Goal: Check status

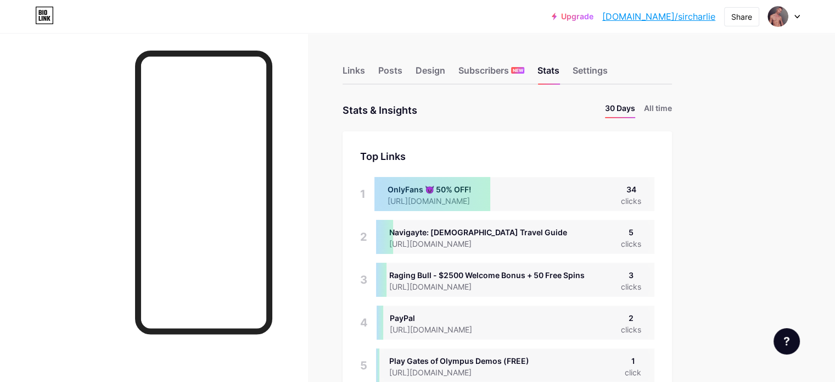
scroll to position [382, 834]
click at [524, 74] on div "Subscribers NEW" at bounding box center [491, 74] width 66 height 20
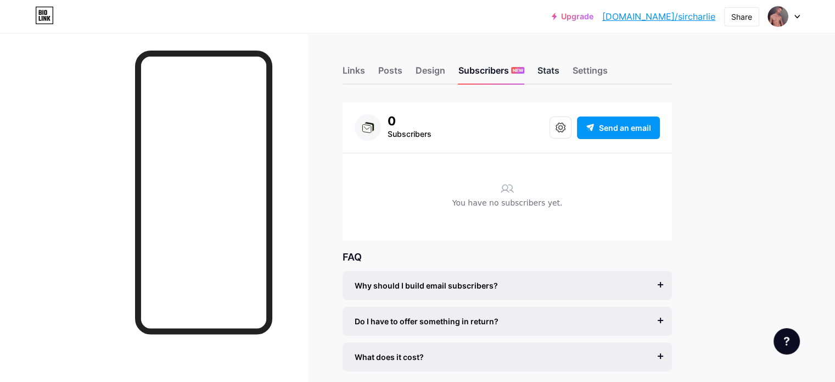
click at [559, 75] on div "Stats" at bounding box center [548, 74] width 22 height 20
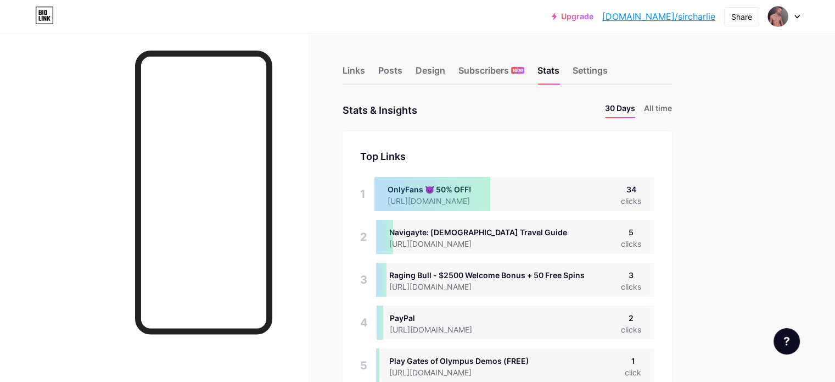
scroll to position [382, 834]
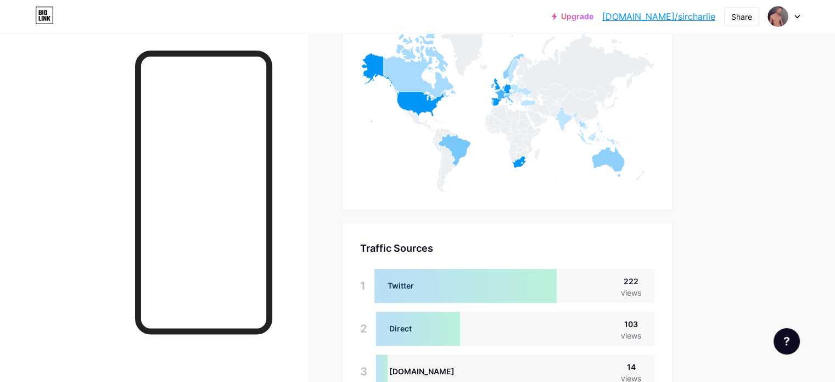
scroll to position [878, 0]
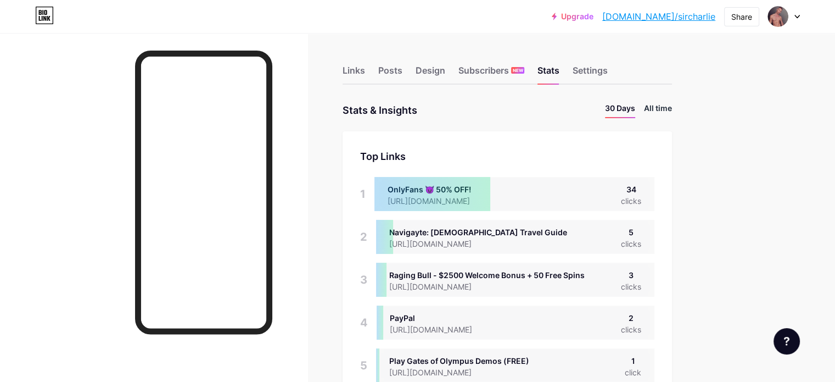
click at [672, 109] on li "All time" at bounding box center [658, 110] width 28 height 16
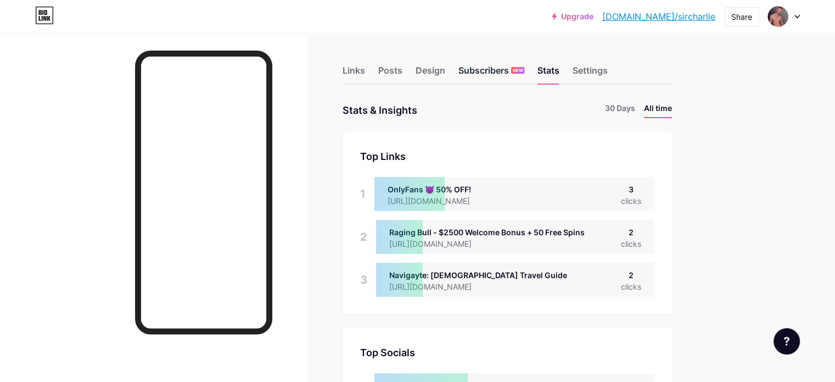
click at [522, 74] on div "Subscribers NEW" at bounding box center [491, 74] width 66 height 20
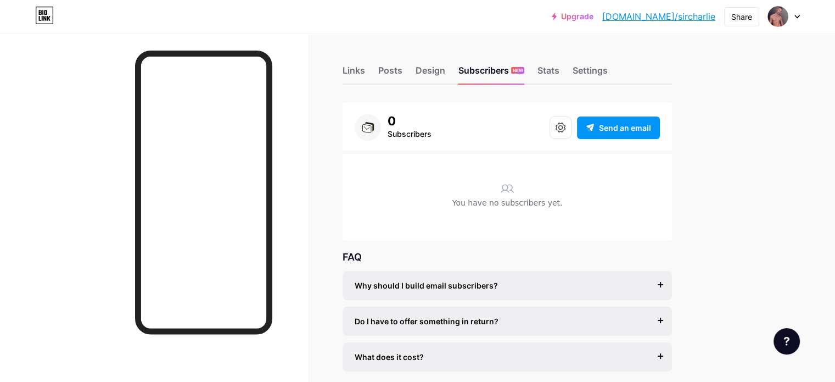
click at [581, 70] on div "Links Posts Design Subscribers NEW Stats Settings" at bounding box center [507, 65] width 329 height 38
click at [559, 74] on div "Stats" at bounding box center [548, 74] width 22 height 20
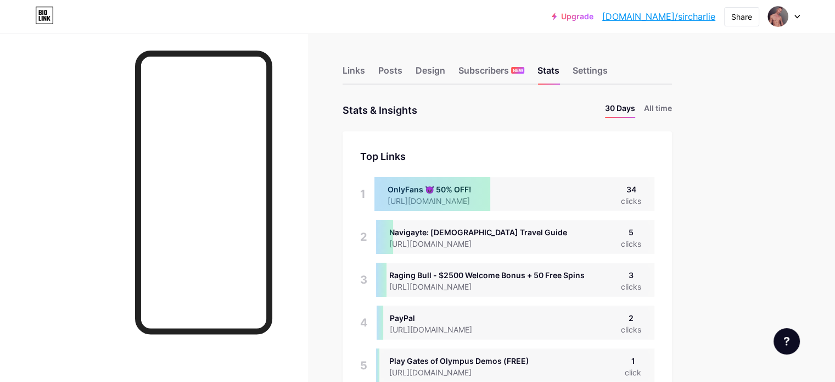
scroll to position [382, 834]
